Goal: Task Accomplishment & Management: Use online tool/utility

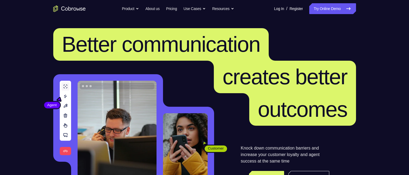
click at [330, 8] on link "Try Online Demo" at bounding box center [332, 8] width 46 height 11
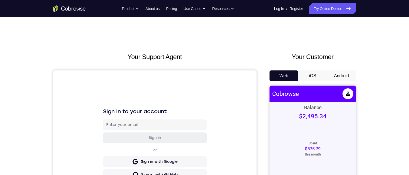
drag, startPoint x: 338, startPoint y: 71, endPoint x: 339, endPoint y: 77, distance: 6.2
click at [338, 71] on button "Android" at bounding box center [341, 75] width 29 height 11
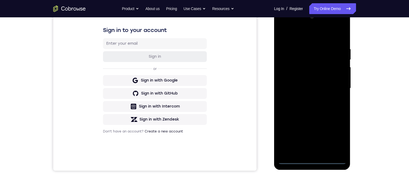
click at [311, 158] on div at bounding box center [312, 87] width 68 height 151
click at [335, 134] on div at bounding box center [312, 87] width 68 height 151
click at [294, 36] on div at bounding box center [312, 87] width 68 height 151
click at [333, 82] on div at bounding box center [312, 87] width 68 height 151
click at [302, 98] on div at bounding box center [312, 87] width 68 height 151
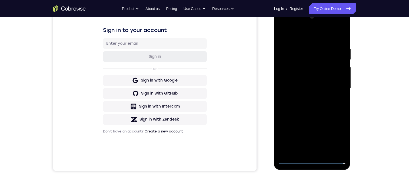
click at [303, 80] on div at bounding box center [312, 87] width 68 height 151
click at [294, 78] on div at bounding box center [312, 87] width 68 height 151
click at [339, 76] on div at bounding box center [312, 87] width 68 height 151
click at [330, 86] on div at bounding box center [312, 87] width 68 height 151
click at [338, 93] on div at bounding box center [312, 87] width 68 height 151
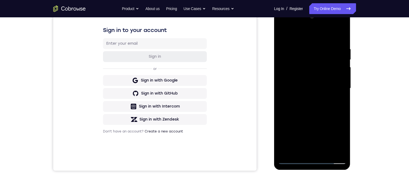
click at [313, 90] on div at bounding box center [312, 87] width 68 height 151
click at [321, 102] on div at bounding box center [312, 87] width 68 height 151
click at [318, 107] on div at bounding box center [312, 87] width 68 height 151
click at [312, 86] on div at bounding box center [312, 87] width 68 height 151
click at [323, 105] on div at bounding box center [312, 87] width 68 height 151
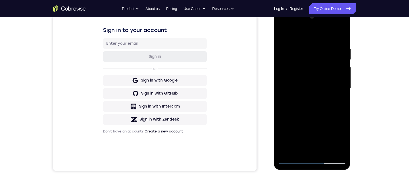
click at [335, 96] on div at bounding box center [312, 87] width 68 height 151
click at [333, 108] on div at bounding box center [312, 87] width 68 height 151
click at [309, 101] on div at bounding box center [312, 87] width 68 height 151
click at [304, 86] on div at bounding box center [312, 87] width 68 height 151
click at [339, 149] on div at bounding box center [312, 87] width 68 height 151
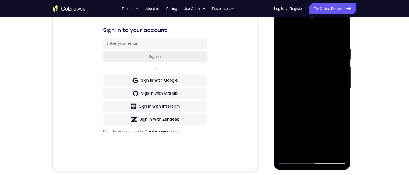
click at [334, 98] on div at bounding box center [312, 87] width 68 height 151
click at [326, 106] on div at bounding box center [312, 87] width 68 height 151
click at [323, 86] on div at bounding box center [312, 87] width 68 height 151
click at [339, 86] on div at bounding box center [312, 87] width 68 height 151
drag, startPoint x: 324, startPoint y: 129, endPoint x: 302, endPoint y: 127, distance: 21.4
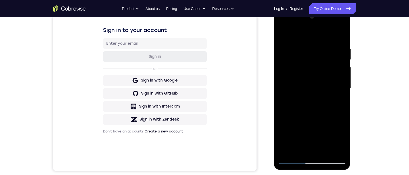
click at [321, 128] on div at bounding box center [312, 87] width 68 height 151
click at [301, 129] on div at bounding box center [312, 87] width 68 height 151
click at [319, 120] on div at bounding box center [312, 87] width 68 height 151
click at [286, 121] on div at bounding box center [312, 87] width 68 height 151
click at [319, 138] on div at bounding box center [312, 87] width 68 height 151
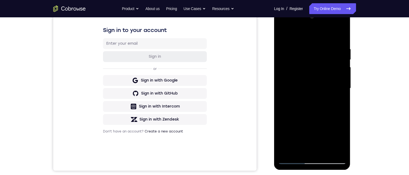
click at [319, 138] on div at bounding box center [312, 87] width 68 height 151
click at [337, 105] on div at bounding box center [312, 87] width 68 height 151
click at [326, 96] on div at bounding box center [312, 87] width 68 height 151
click at [291, 97] on div at bounding box center [312, 87] width 68 height 151
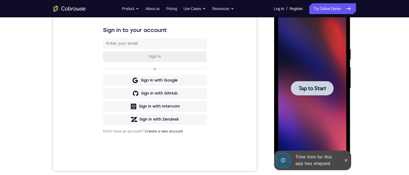
click at [311, 92] on div at bounding box center [312, 88] width 43 height 14
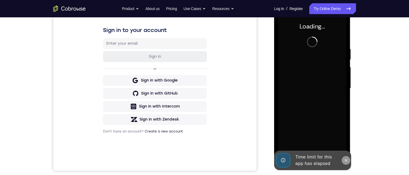
click at [345, 160] on icon at bounding box center [346, 160] width 2 height 2
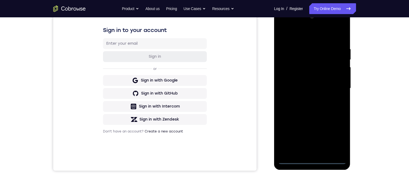
click at [311, 158] on div at bounding box center [312, 87] width 68 height 151
click at [312, 160] on div at bounding box center [312, 87] width 68 height 151
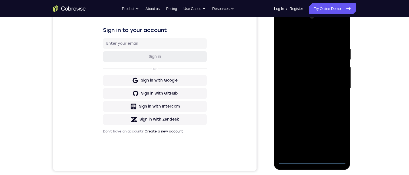
click at [312, 160] on div at bounding box center [312, 87] width 68 height 151
click at [340, 135] on div at bounding box center [312, 87] width 68 height 151
click at [324, 35] on div at bounding box center [312, 87] width 68 height 151
click at [337, 86] on div at bounding box center [312, 87] width 68 height 151
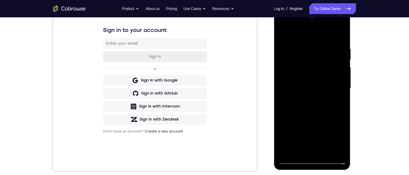
click at [306, 153] on div at bounding box center [312, 87] width 68 height 151
click at [316, 86] on div at bounding box center [312, 87] width 68 height 151
click at [295, 76] on div at bounding box center [312, 87] width 68 height 151
click at [339, 75] on div at bounding box center [312, 87] width 68 height 151
click at [325, 86] on div at bounding box center [312, 87] width 68 height 151
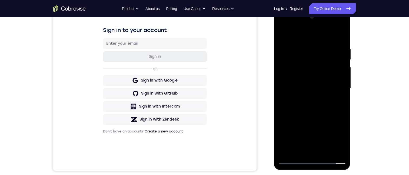
click at [319, 107] on div at bounding box center [312, 87] width 68 height 151
click at [311, 111] on div at bounding box center [312, 87] width 68 height 151
click at [296, 103] on div at bounding box center [312, 87] width 68 height 151
click at [320, 104] on div at bounding box center [312, 87] width 68 height 151
click at [342, 86] on div at bounding box center [312, 87] width 68 height 151
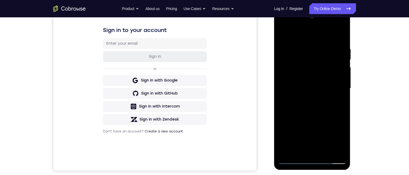
click at [297, 103] on div at bounding box center [312, 87] width 68 height 151
click at [342, 85] on div at bounding box center [312, 87] width 68 height 151
click at [343, 85] on div at bounding box center [312, 87] width 68 height 151
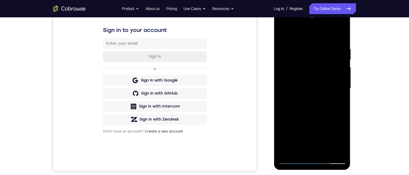
click at [343, 86] on div at bounding box center [312, 87] width 68 height 151
click at [319, 101] on div at bounding box center [312, 87] width 68 height 151
click at [343, 85] on div at bounding box center [312, 87] width 68 height 151
drag, startPoint x: 319, startPoint y: 110, endPoint x: 326, endPoint y: 62, distance: 49.0
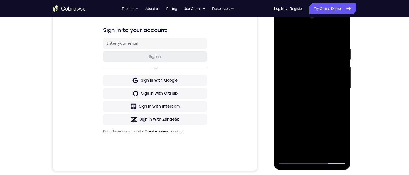
click at [326, 62] on div at bounding box center [312, 87] width 68 height 151
drag, startPoint x: 313, startPoint y: 111, endPoint x: 324, endPoint y: 45, distance: 66.8
click at [323, 45] on div at bounding box center [312, 87] width 68 height 151
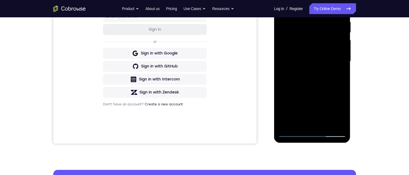
drag, startPoint x: 326, startPoint y: 84, endPoint x: 333, endPoint y: 43, distance: 41.8
click at [333, 44] on div at bounding box center [312, 60] width 68 height 151
drag, startPoint x: 320, startPoint y: 73, endPoint x: 331, endPoint y: 23, distance: 51.4
click at [331, 22] on div at bounding box center [312, 60] width 68 height 151
drag, startPoint x: 326, startPoint y: 69, endPoint x: 338, endPoint y: 18, distance: 53.1
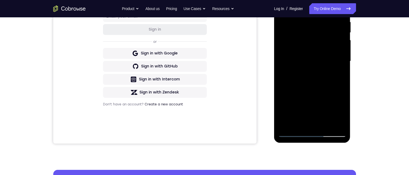
click at [342, 8] on div at bounding box center [312, 60] width 68 height 151
click at [343, 69] on div at bounding box center [312, 60] width 68 height 151
